Goal: Find specific page/section: Find specific page/section

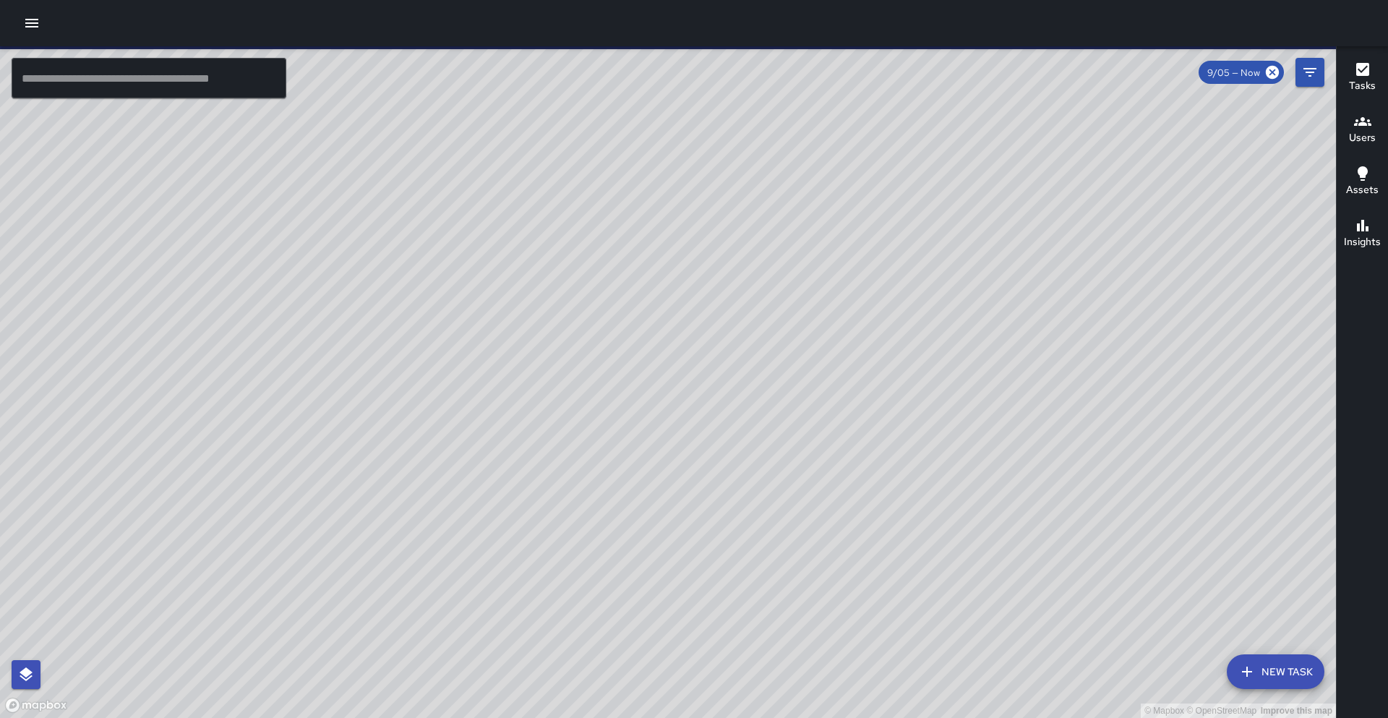
click at [201, 87] on input "text" at bounding box center [149, 78] width 275 height 40
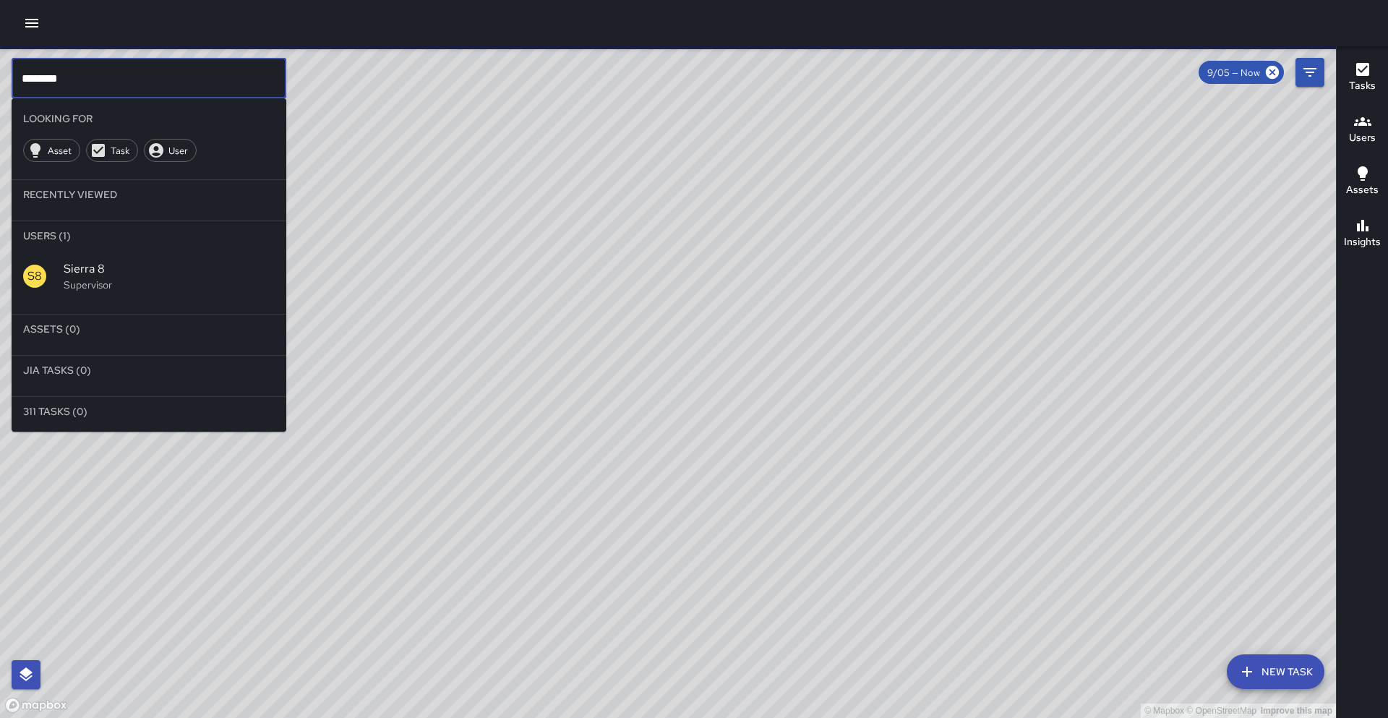
click at [252, 276] on span "Sierra 8" at bounding box center [169, 268] width 211 height 17
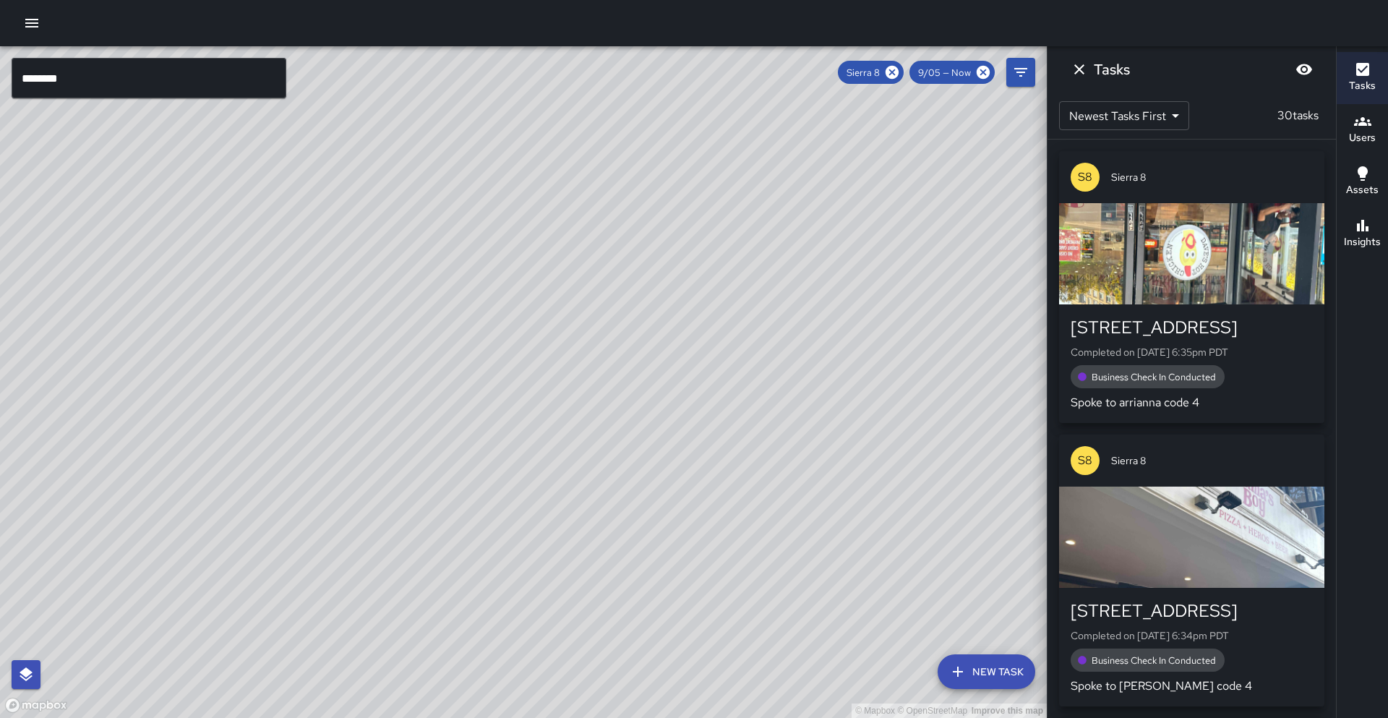
drag, startPoint x: 622, startPoint y: 313, endPoint x: 565, endPoint y: 378, distance: 86.6
click at [565, 378] on div "© Mapbox © OpenStreetMap Improve this map" at bounding box center [523, 382] width 1047 height 672
click at [891, 73] on icon at bounding box center [892, 72] width 16 height 16
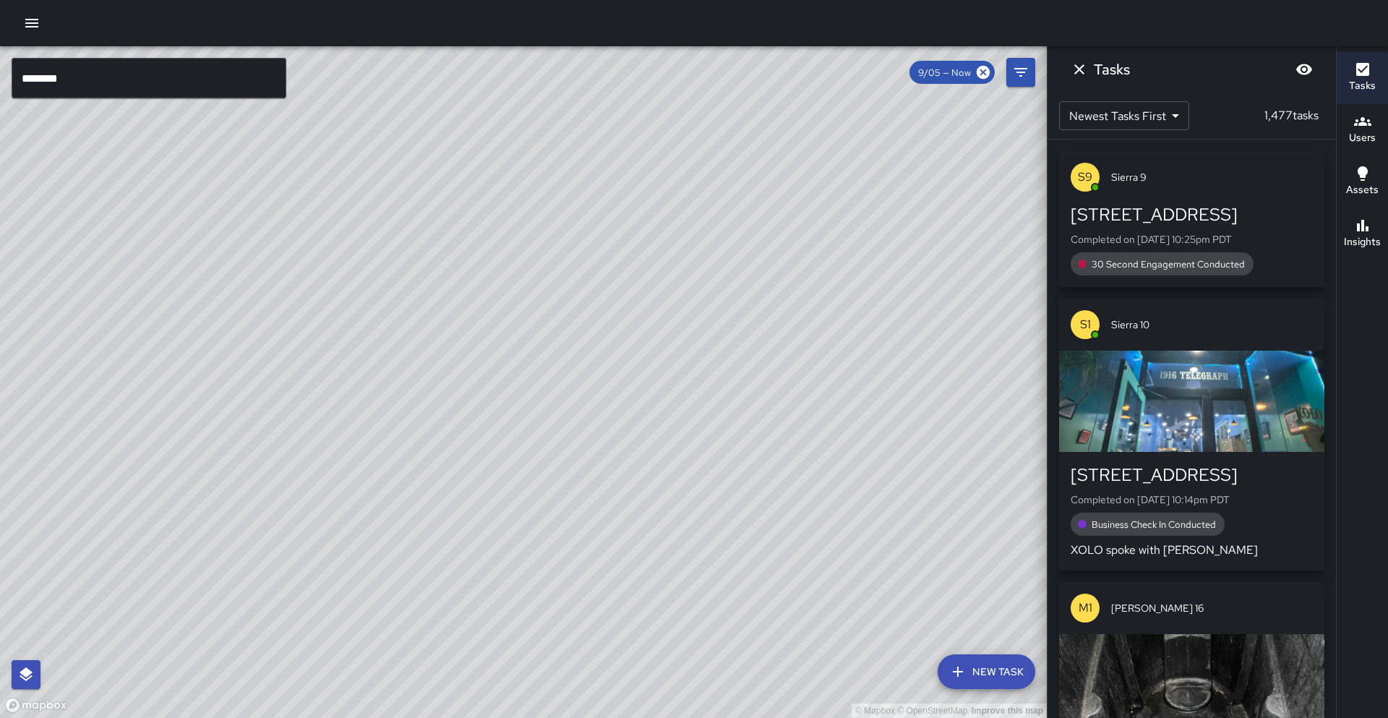
click at [88, 93] on input "********" at bounding box center [149, 78] width 275 height 40
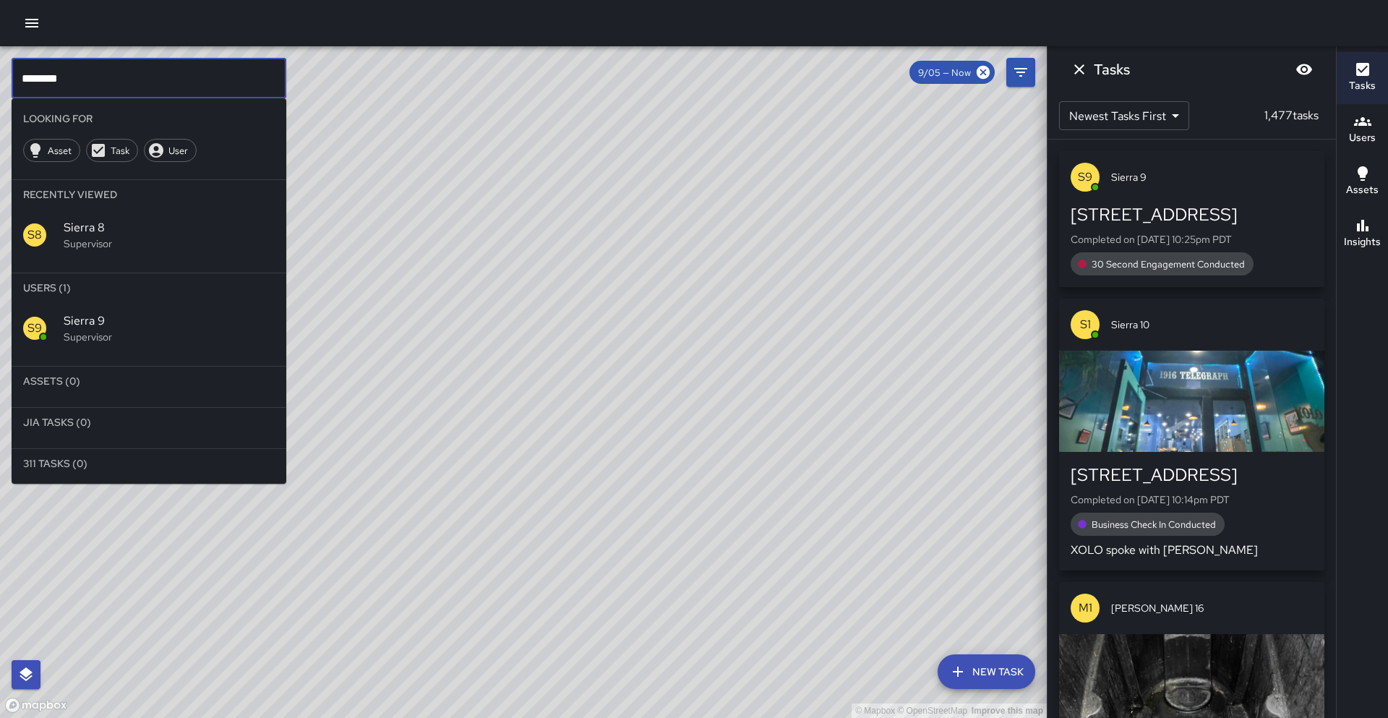
click at [117, 332] on p "Supervisor" at bounding box center [169, 337] width 211 height 14
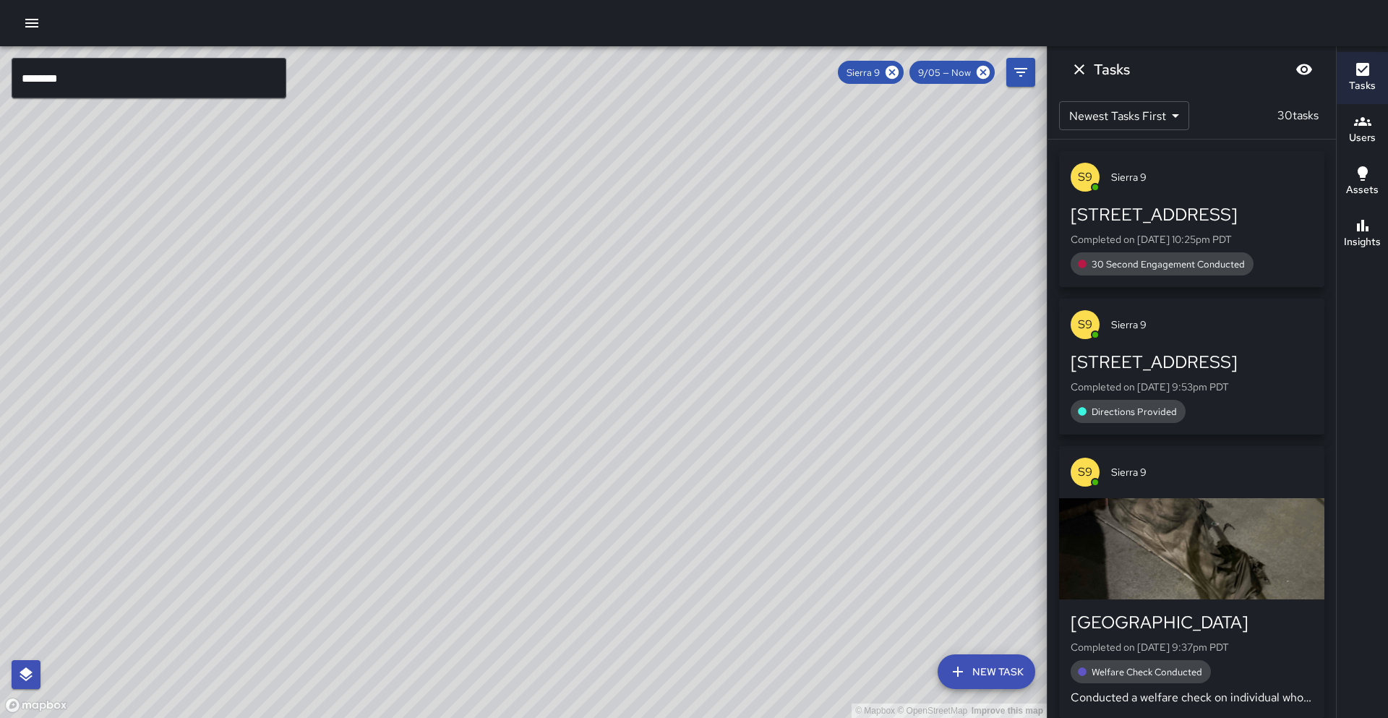
drag, startPoint x: 656, startPoint y: 309, endPoint x: 664, endPoint y: 296, distance: 14.3
click at [664, 296] on div "© Mapbox © OpenStreetMap Improve this map" at bounding box center [523, 382] width 1047 height 672
drag, startPoint x: 898, startPoint y: 74, endPoint x: 566, endPoint y: 106, distance: 333.4
click at [898, 73] on icon at bounding box center [892, 72] width 13 height 13
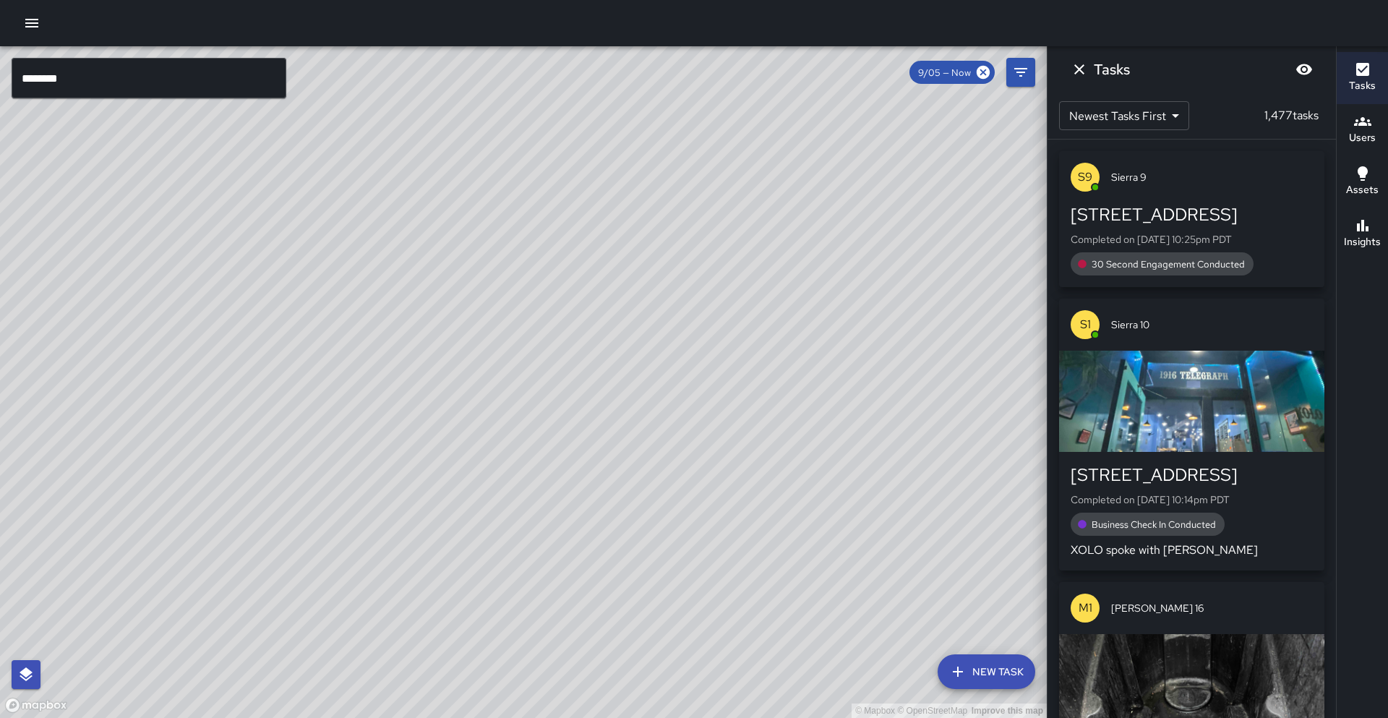
click at [95, 84] on input "********" at bounding box center [149, 78] width 275 height 40
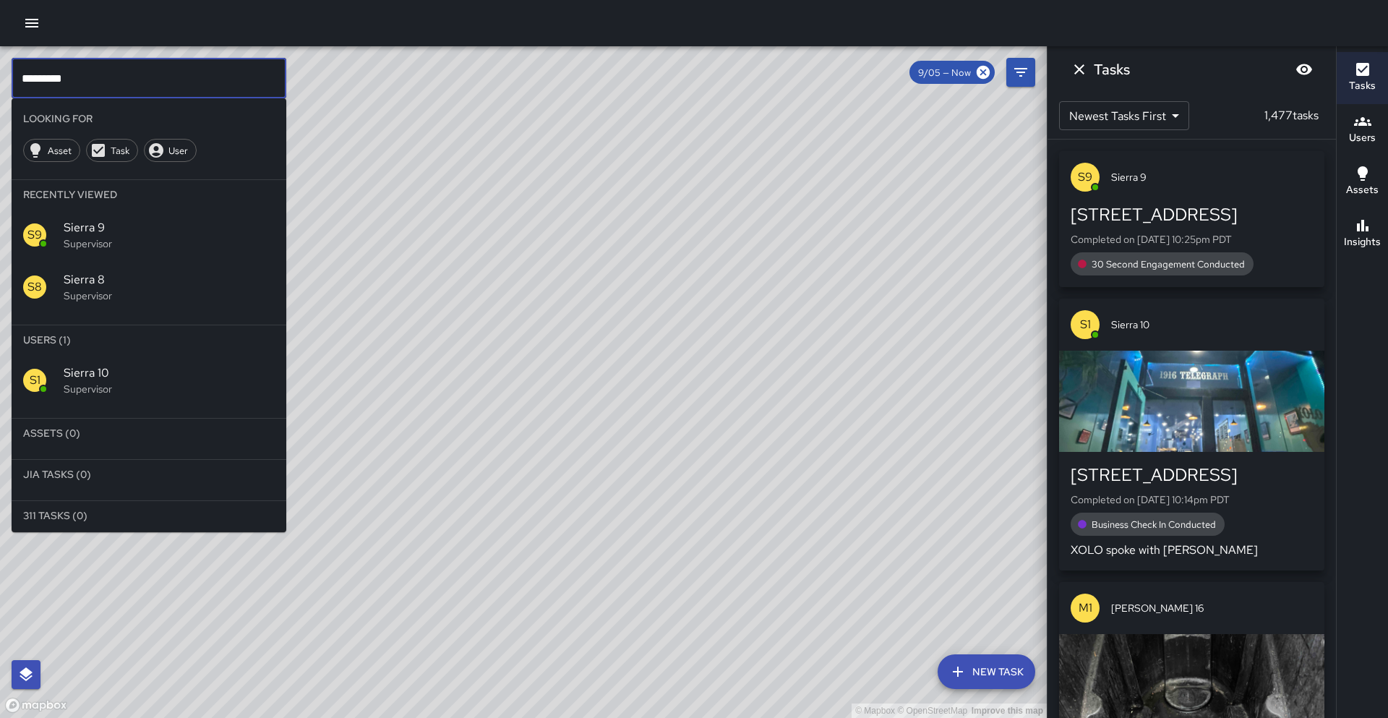
click at [95, 384] on p "Supervisor" at bounding box center [169, 389] width 211 height 14
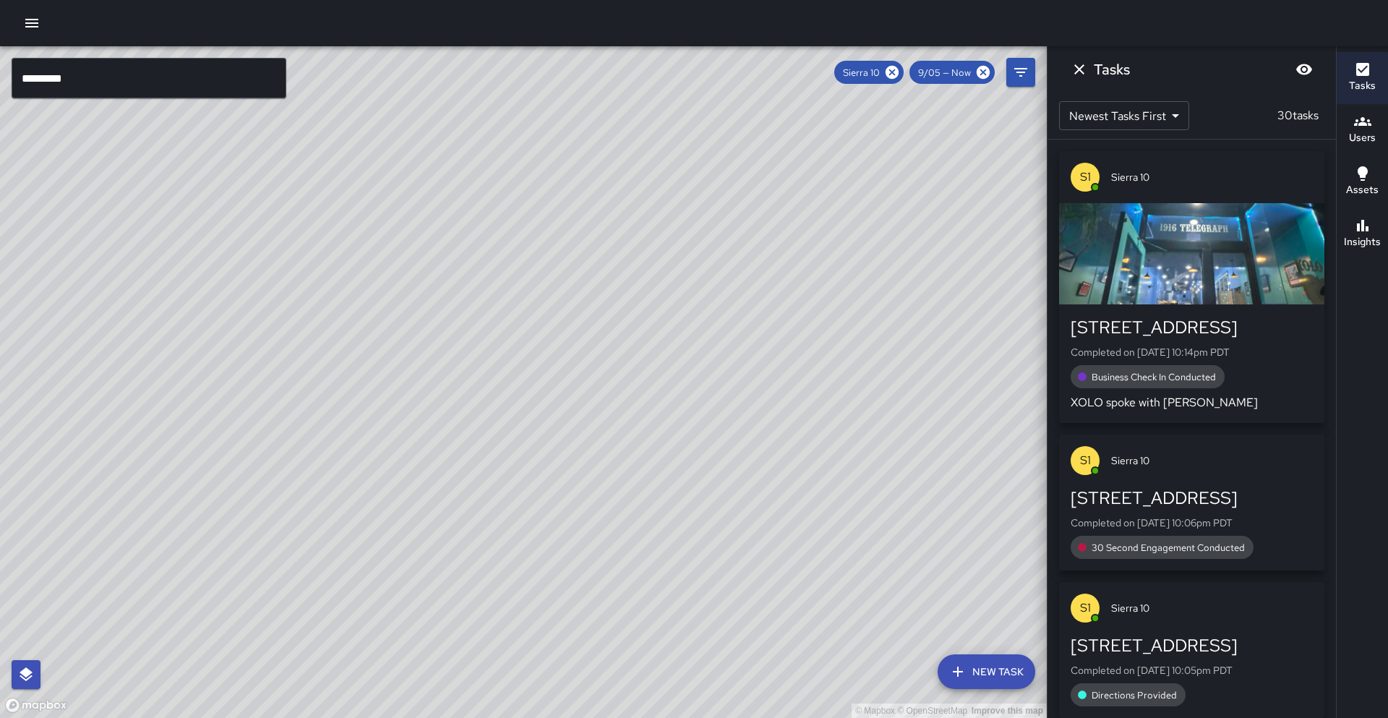
drag, startPoint x: 402, startPoint y: 479, endPoint x: 437, endPoint y: 385, distance: 100.2
click at [437, 385] on div "© Mapbox © OpenStreetMap Improve this map" at bounding box center [523, 382] width 1047 height 672
click at [894, 77] on icon at bounding box center [892, 72] width 13 height 13
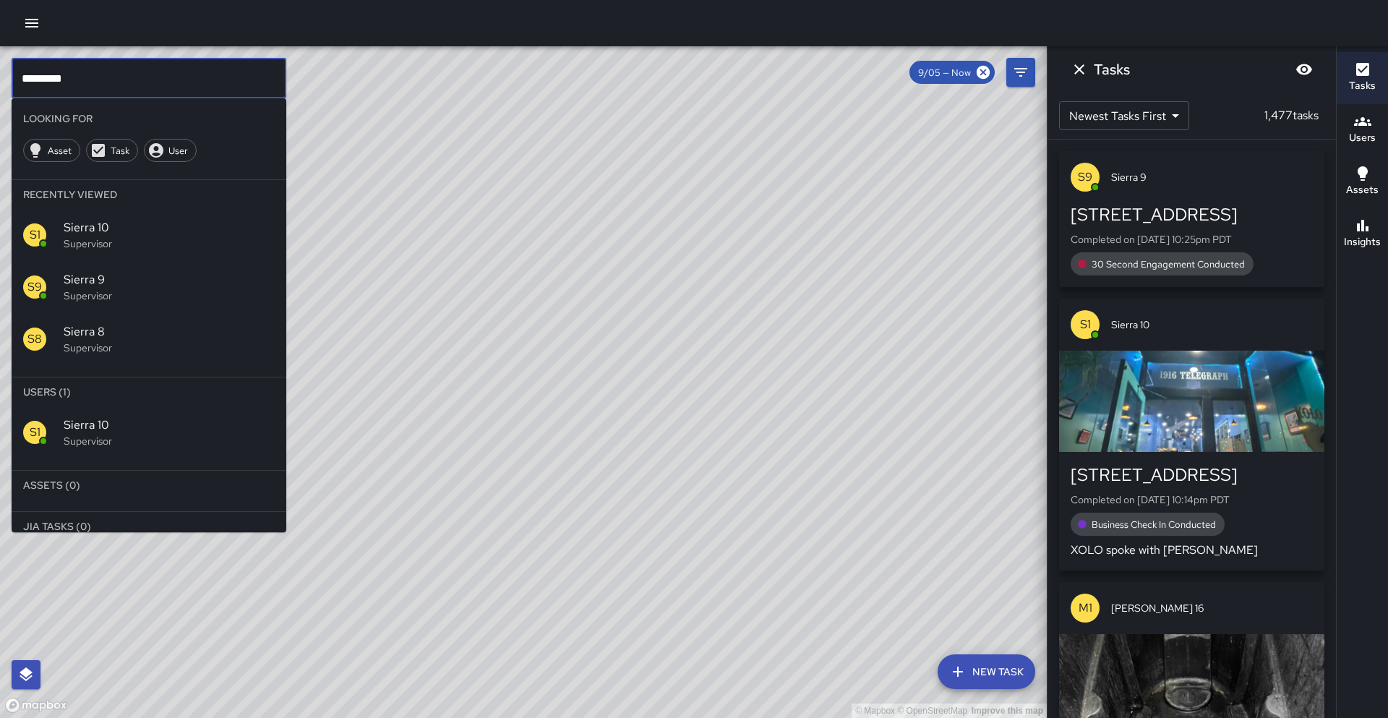
click at [87, 77] on input "*********" at bounding box center [149, 78] width 275 height 40
click at [125, 434] on p "Supervisor" at bounding box center [169, 441] width 211 height 14
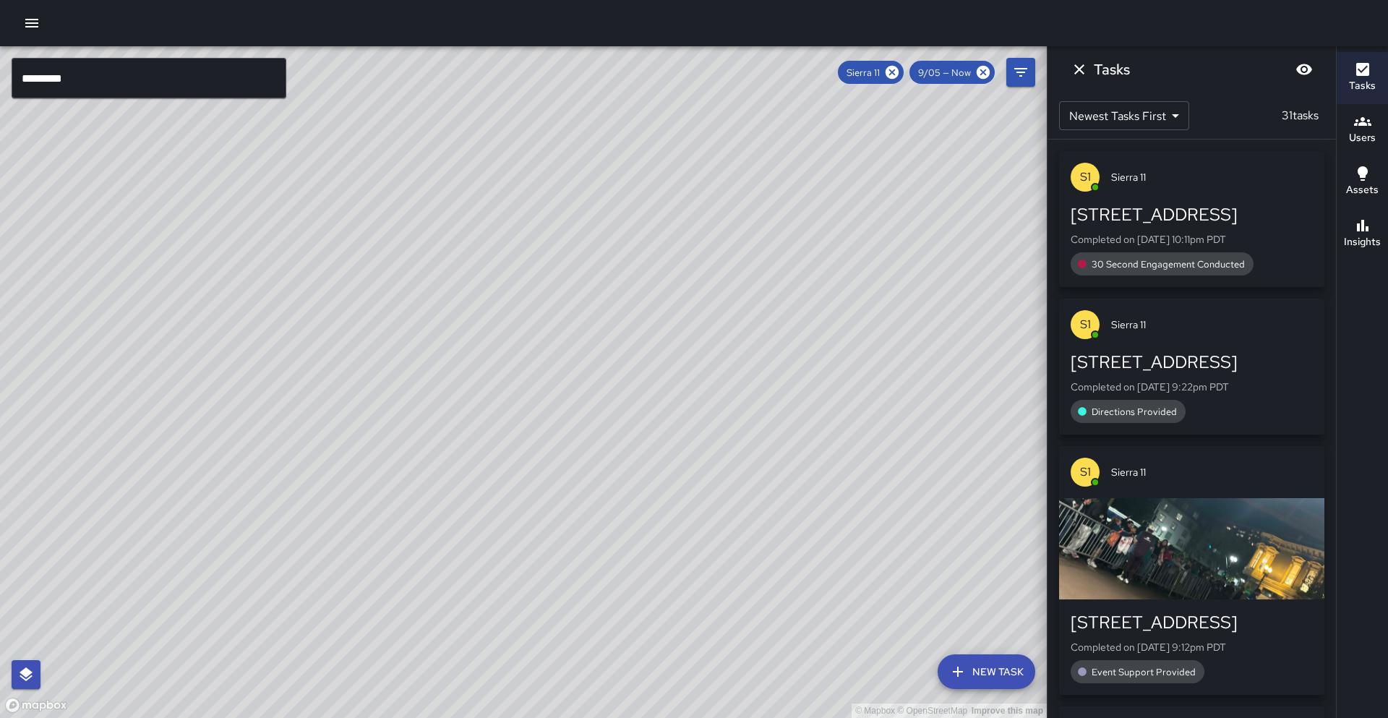
click at [902, 69] on div "Sierra 11" at bounding box center [871, 72] width 66 height 23
drag, startPoint x: 896, startPoint y: 73, endPoint x: 871, endPoint y: 77, distance: 25.7
click at [896, 73] on icon at bounding box center [892, 72] width 13 height 13
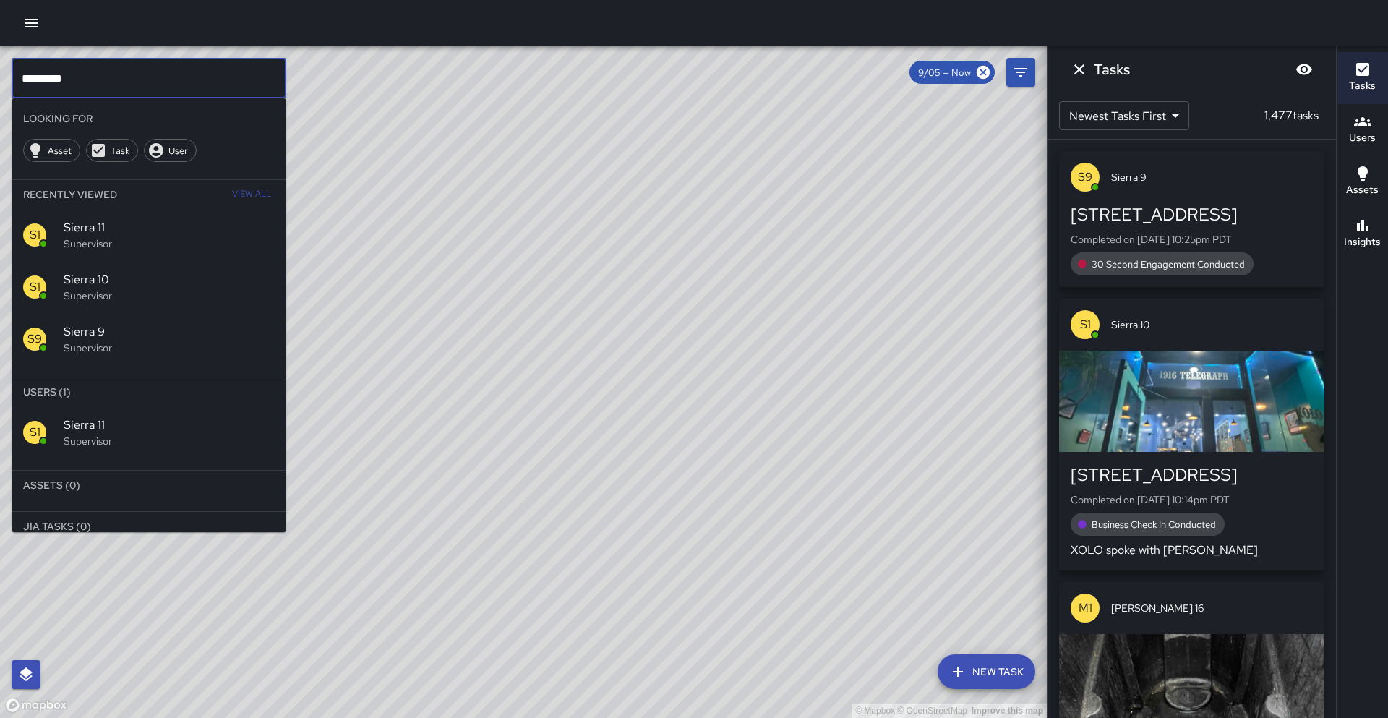
click at [142, 80] on input "*********" at bounding box center [149, 78] width 275 height 40
type input "*********"
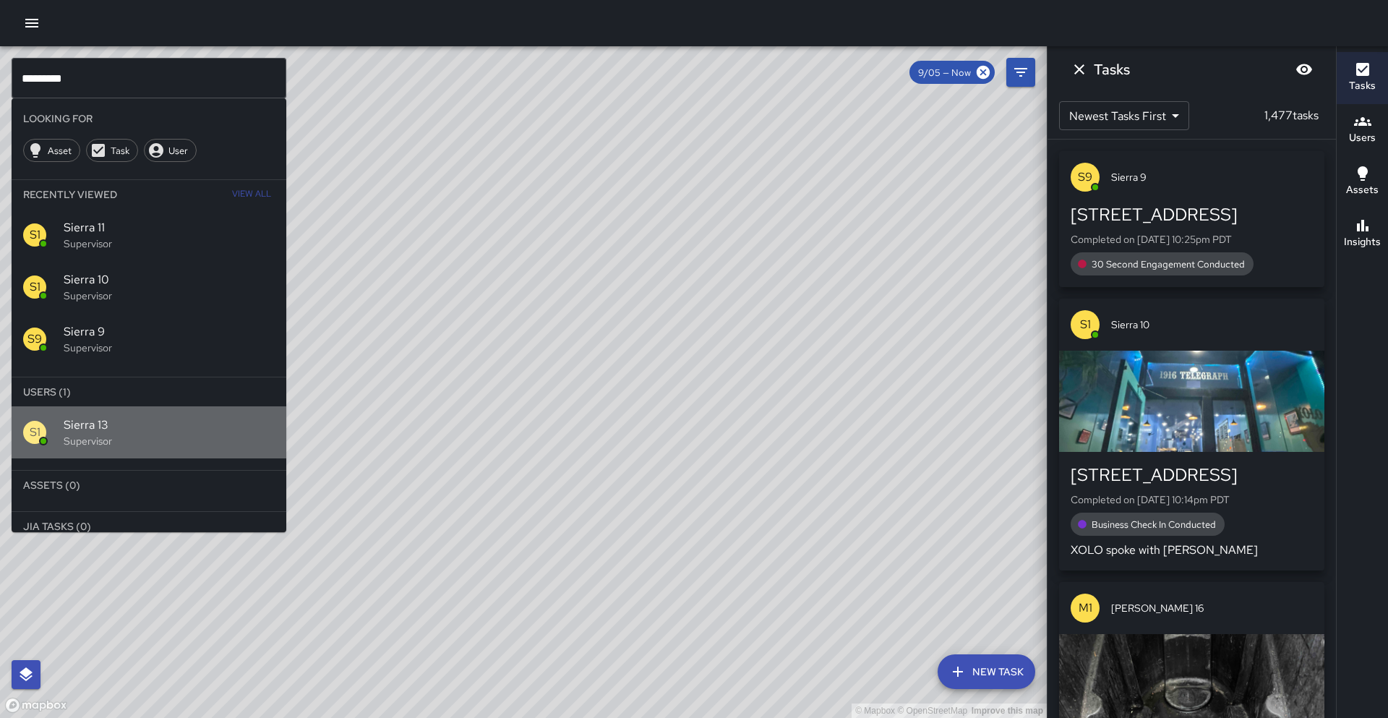
click at [80, 419] on span "Sierra 13" at bounding box center [169, 424] width 211 height 17
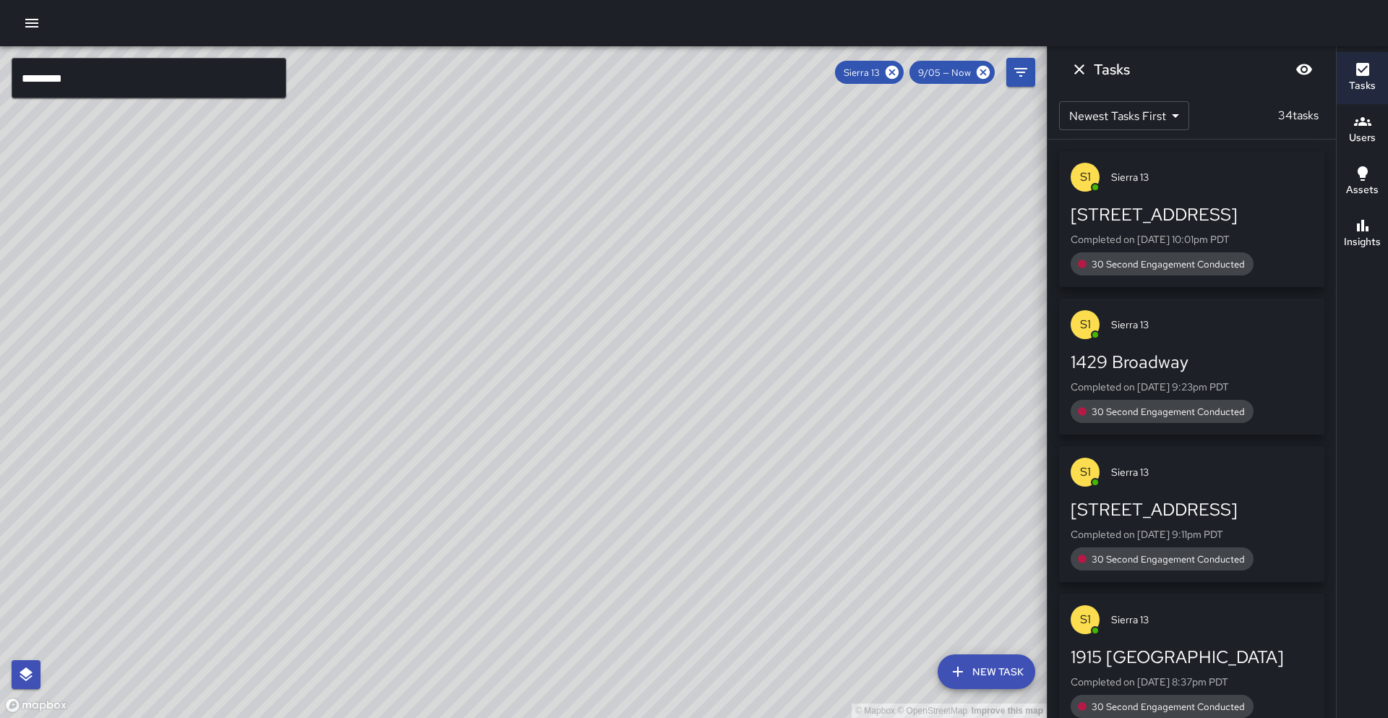
drag, startPoint x: 672, startPoint y: 340, endPoint x: 638, endPoint y: 382, distance: 53.5
click at [638, 382] on div "© Mapbox © OpenStreetMap Improve this map" at bounding box center [523, 382] width 1047 height 672
click at [1363, 230] on icon "button" at bounding box center [1363, 226] width 12 height 12
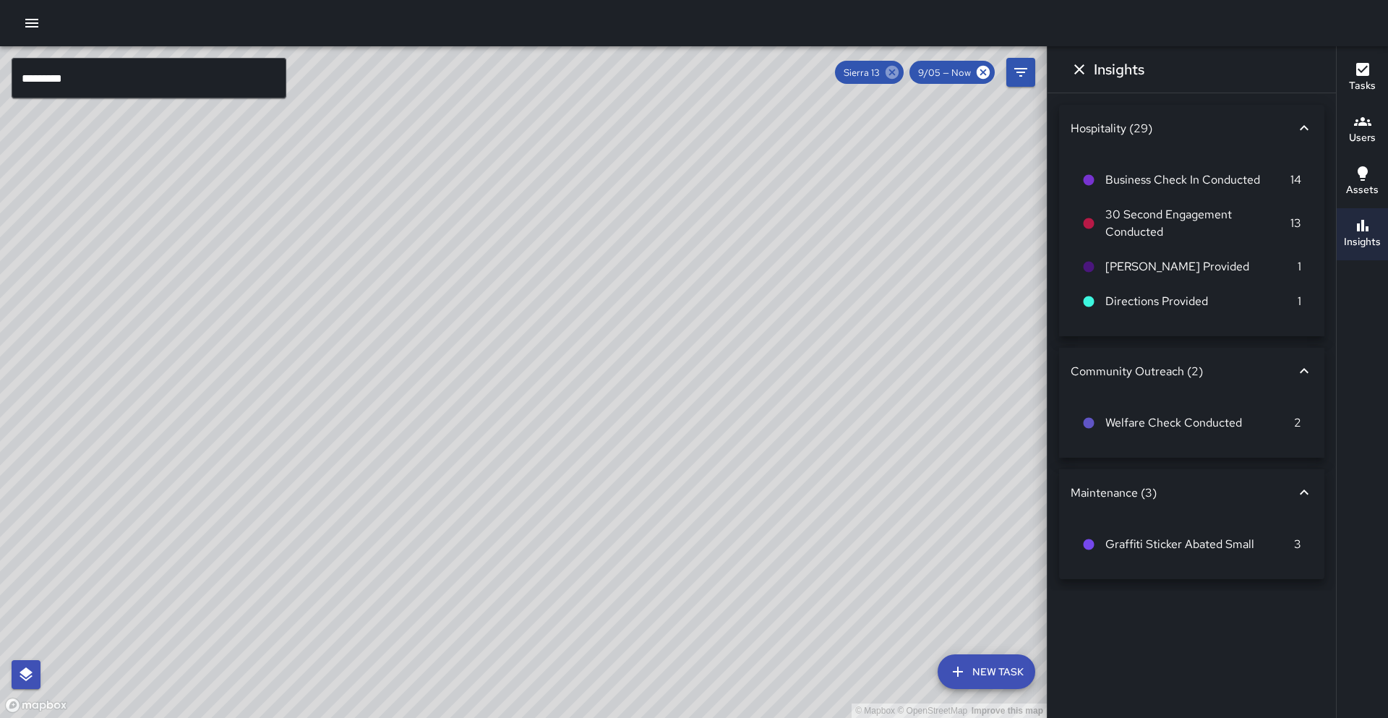
click at [889, 76] on icon at bounding box center [892, 72] width 13 height 13
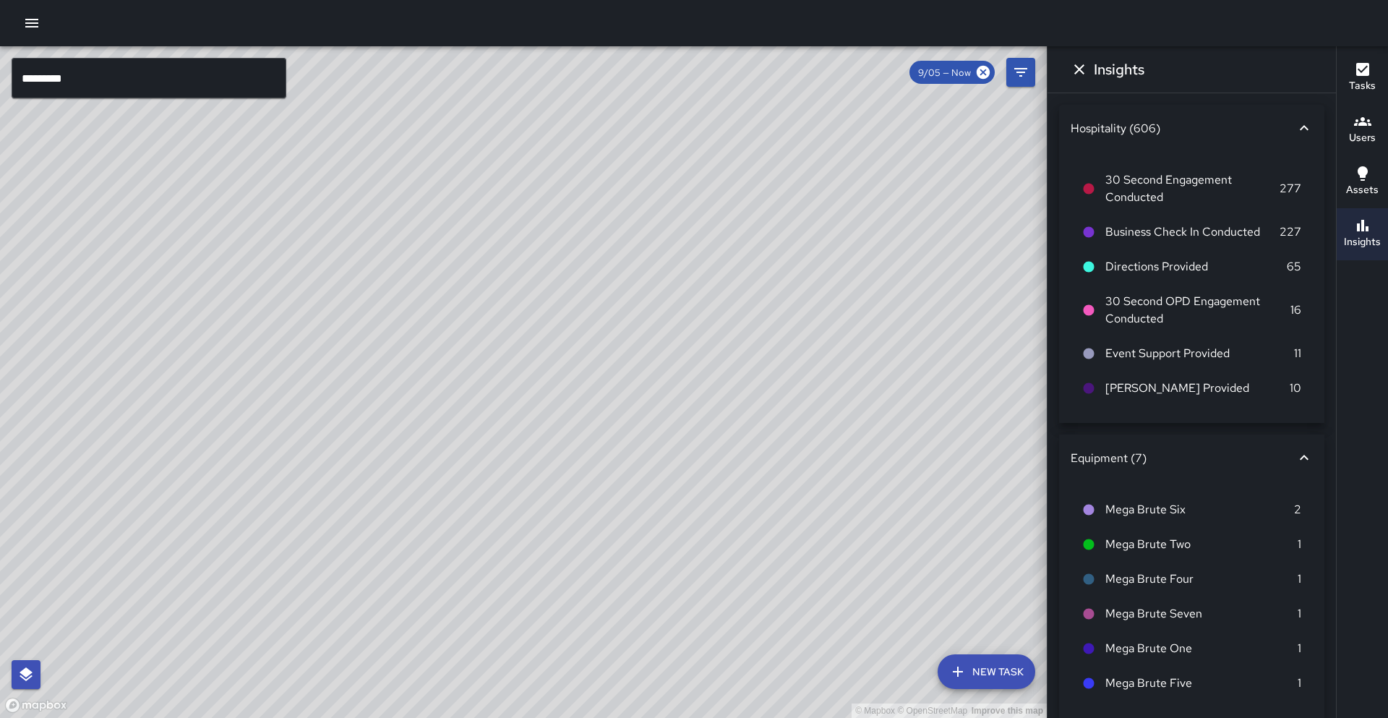
drag, startPoint x: 602, startPoint y: 392, endPoint x: 667, endPoint y: 330, distance: 90.0
click at [669, 327] on div "© Mapbox © OpenStreetMap Improve this map" at bounding box center [523, 382] width 1047 height 672
drag, startPoint x: 667, startPoint y: 330, endPoint x: 481, endPoint y: 223, distance: 215.0
click at [479, 224] on div "© Mapbox © OpenStreetMap Improve this map" at bounding box center [523, 382] width 1047 height 672
drag, startPoint x: 1001, startPoint y: 194, endPoint x: 367, endPoint y: 471, distance: 691.5
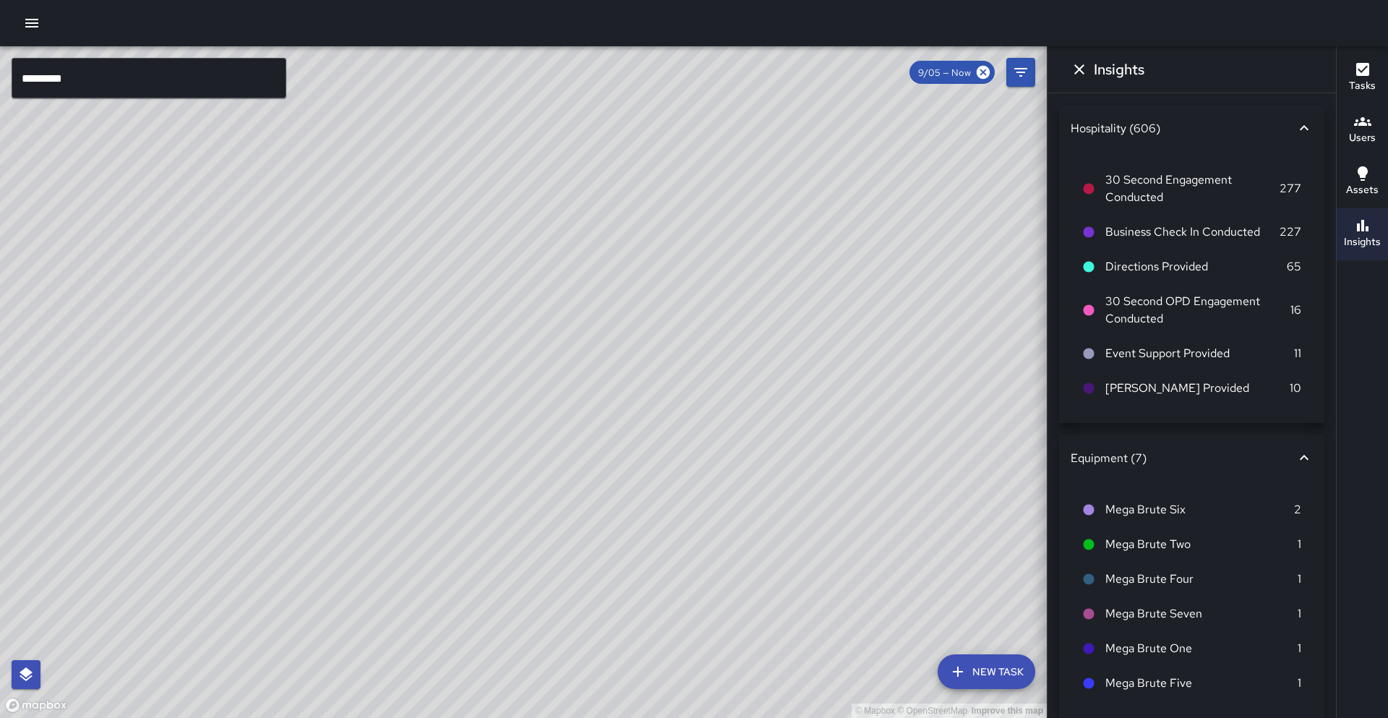
click at [364, 476] on div "© Mapbox © OpenStreetMap Improve this map" at bounding box center [523, 382] width 1047 height 672
drag, startPoint x: 277, startPoint y: 336, endPoint x: 555, endPoint y: 331, distance: 277.7
click at [556, 331] on div "© Mapbox © OpenStreetMap Improve this map" at bounding box center [523, 382] width 1047 height 672
drag, startPoint x: 513, startPoint y: 328, endPoint x: 414, endPoint y: 323, distance: 98.5
click at [405, 326] on div "© Mapbox © OpenStreetMap Improve this map" at bounding box center [523, 382] width 1047 height 672
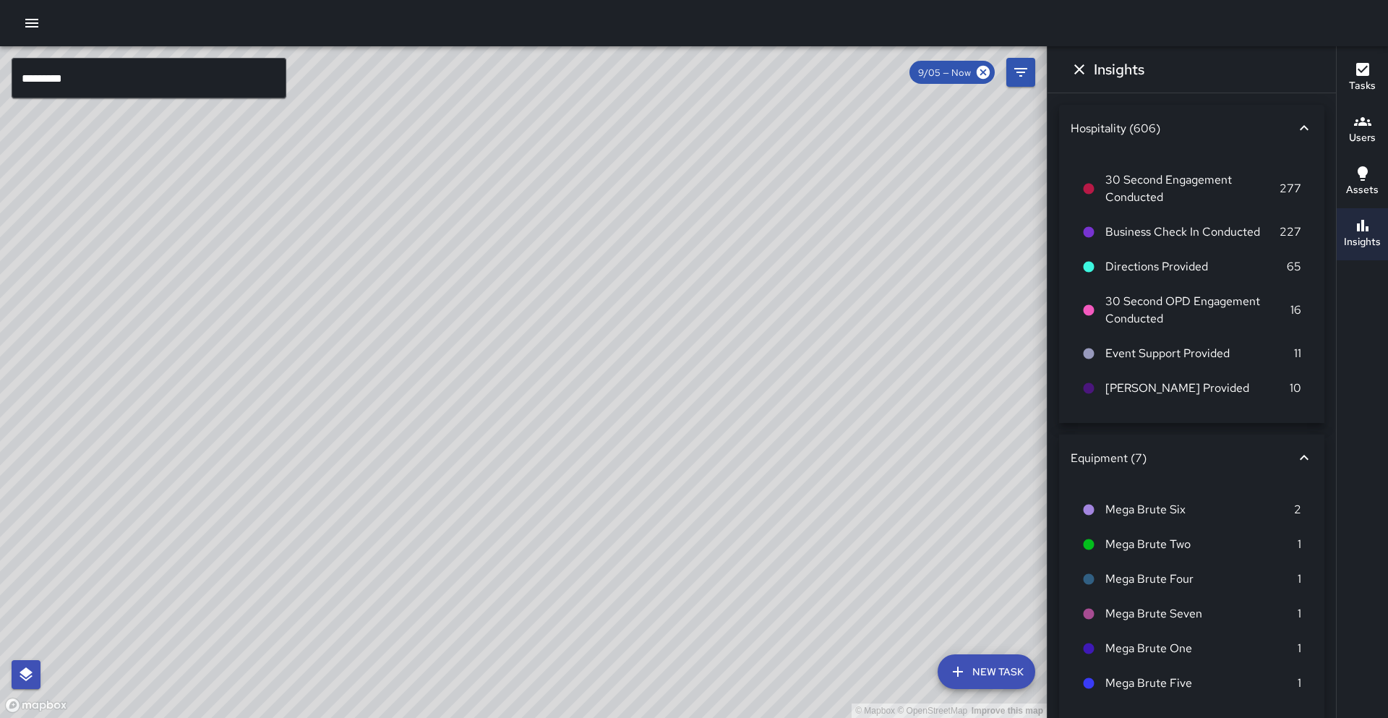
drag, startPoint x: 474, startPoint y: 302, endPoint x: 331, endPoint y: 378, distance: 161.4
click at [326, 380] on div "© Mapbox © OpenStreetMap Improve this map" at bounding box center [523, 382] width 1047 height 672
click at [531, 326] on div "© Mapbox © OpenStreetMap Improve this map" at bounding box center [523, 382] width 1047 height 672
